Goal: Task Accomplishment & Management: Complete application form

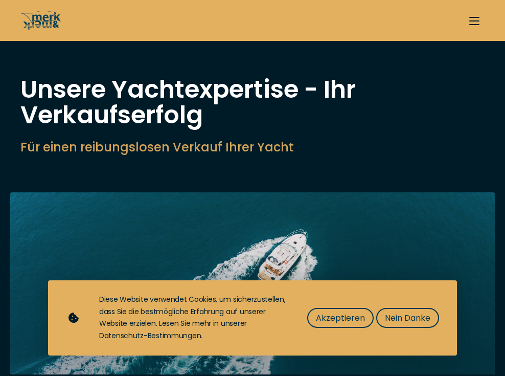
select select "sell"
click at [345, 317] on span "Akzeptieren" at bounding box center [340, 317] width 49 height 13
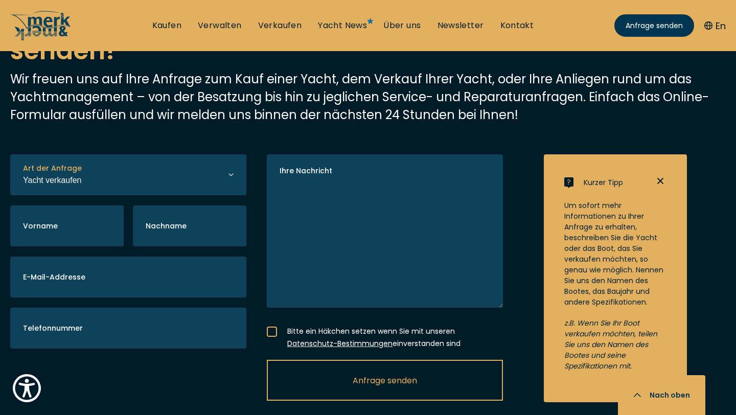
scroll to position [2299, 0]
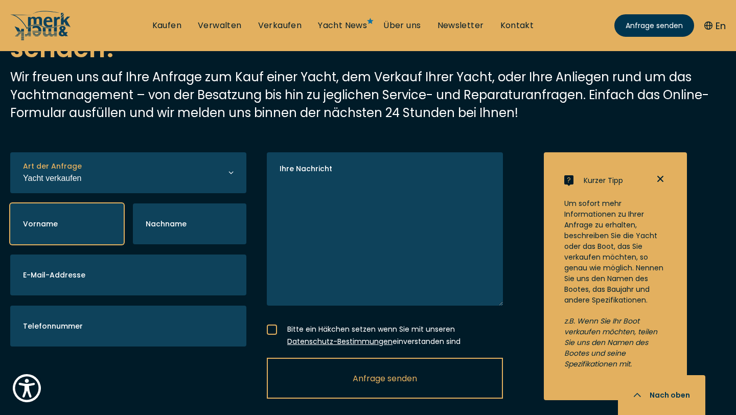
click at [84, 204] on input "Vorname" at bounding box center [66, 223] width 113 height 41
type input "[PERSON_NAME]"
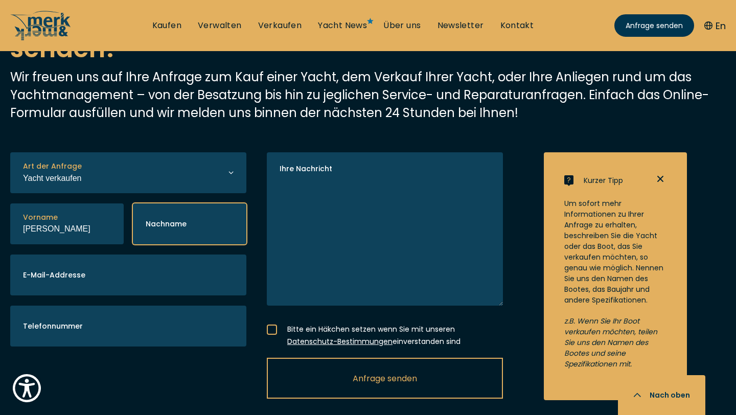
type input "Gießler"
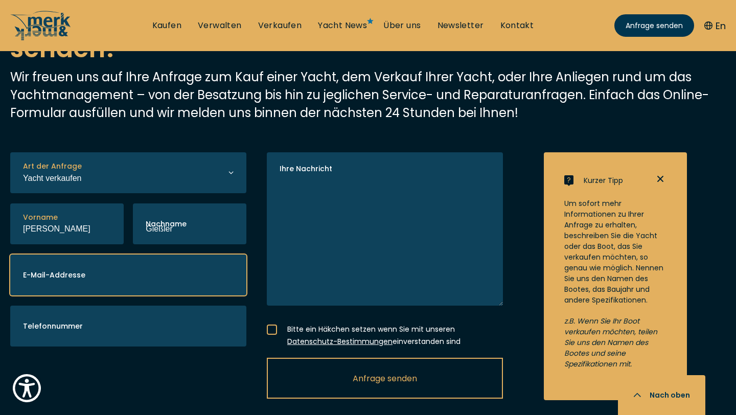
type input "[EMAIL_ADDRESS][DOMAIN_NAME]"
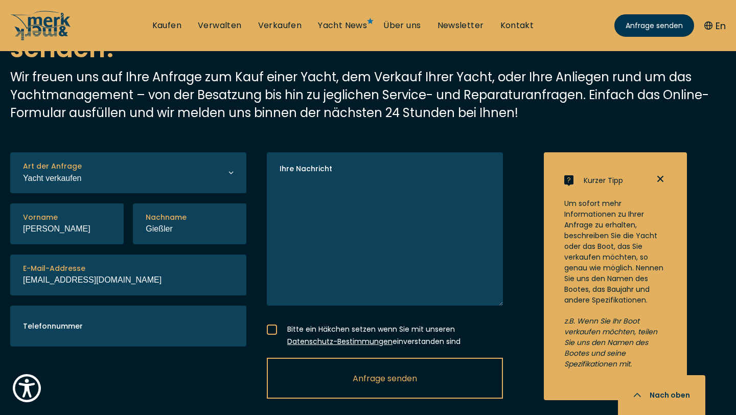
click at [63, 321] on label "Telefonnummer" at bounding box center [53, 326] width 60 height 11
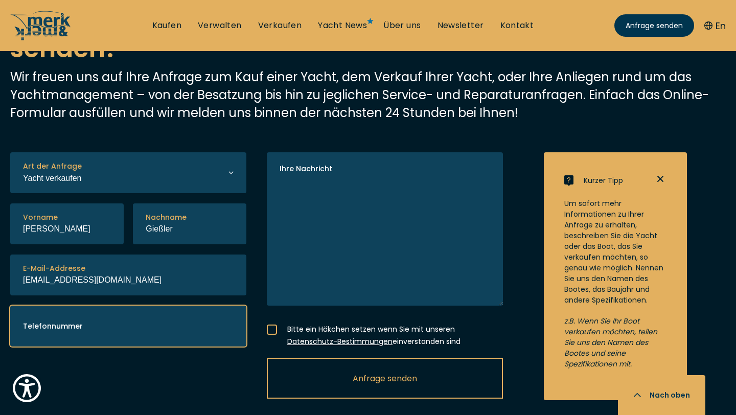
click at [63, 311] on input "Telefonnummer" at bounding box center [128, 326] width 236 height 41
type input "017663006540"
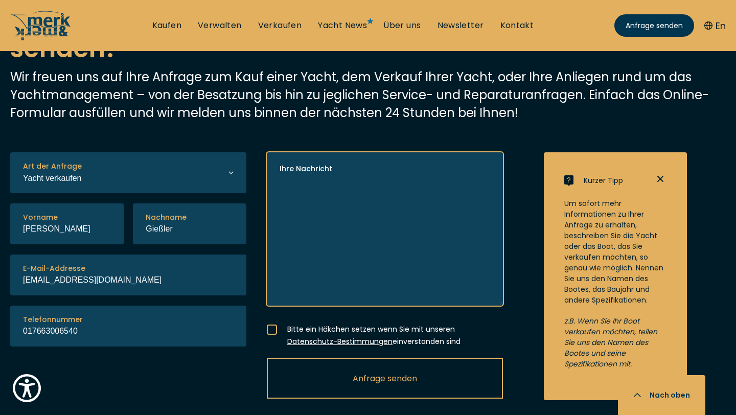
click at [386, 194] on textarea "Ihre Nachricht" at bounding box center [385, 228] width 236 height 153
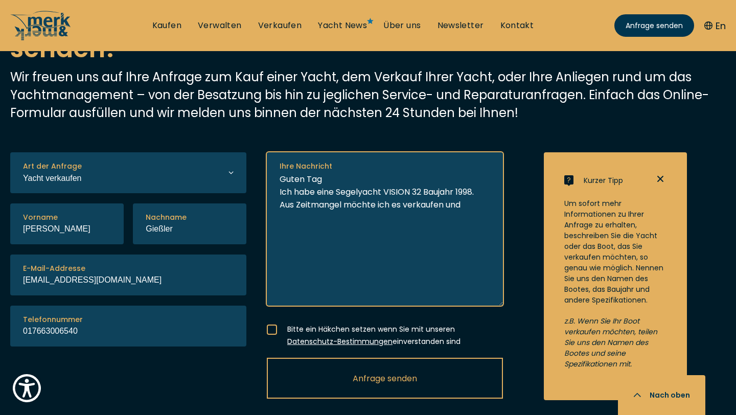
click at [483, 178] on textarea "Guten Tag Ich habe eine Segelyacht VISION 32 Baujahr 1998. Aus Zeitmangel möcht…" at bounding box center [385, 228] width 236 height 153
click at [478, 207] on textarea "Guten Tag Ich habe eine Segelyacht VISION 32 Baujahr 1998. Liegeplatz in [GEOGR…" at bounding box center [385, 228] width 236 height 153
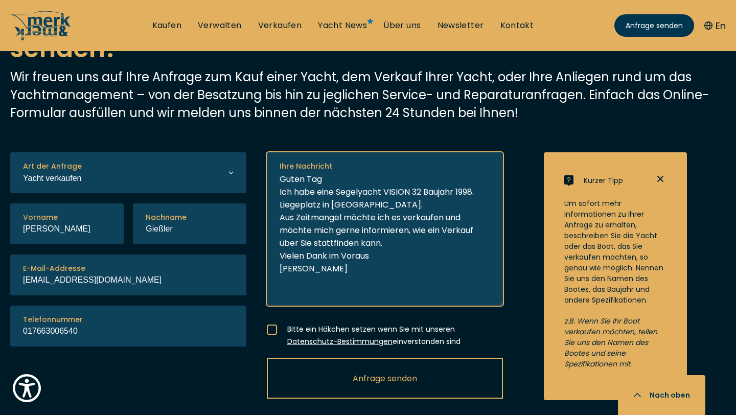
type textarea "Guten Tag Ich habe eine Segelyacht VISION 32 Baujahr 1998. Liegeplatz in [GEOGR…"
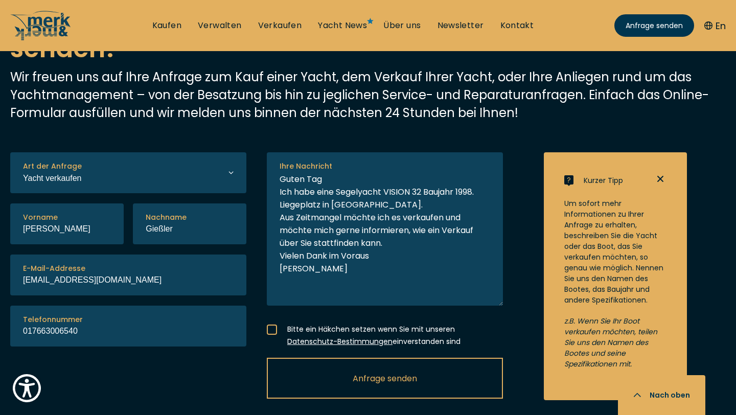
click at [283, 319] on label "Bitte ein Häkchen setzen wenn Sie mit unseren Datenschutz-Bestimmungen einverst…" at bounding box center [385, 333] width 236 height 28
click at [0, 0] on input "Bitte ein Häkchen setzen wenn Sie mit unseren Datenschutz-Bestimmungen einverst…" at bounding box center [0, 0] width 0 height 0
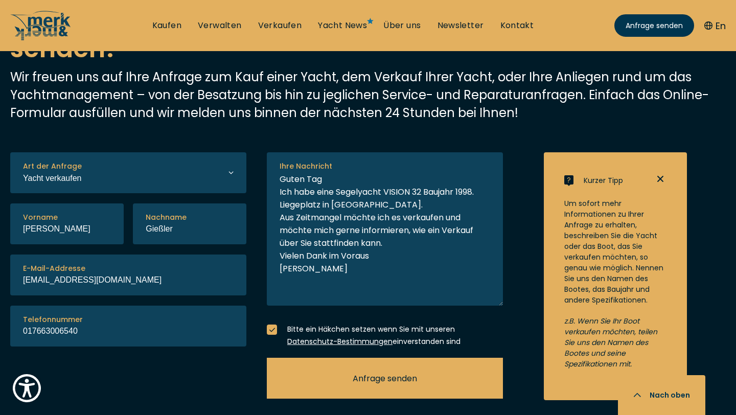
click at [333, 367] on button "Anfrage senden" at bounding box center [385, 378] width 236 height 41
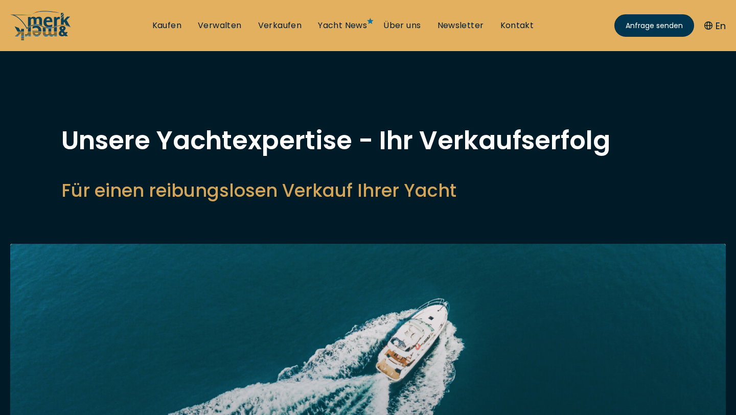
select select "sell"
